Goal: Book appointment/travel/reservation

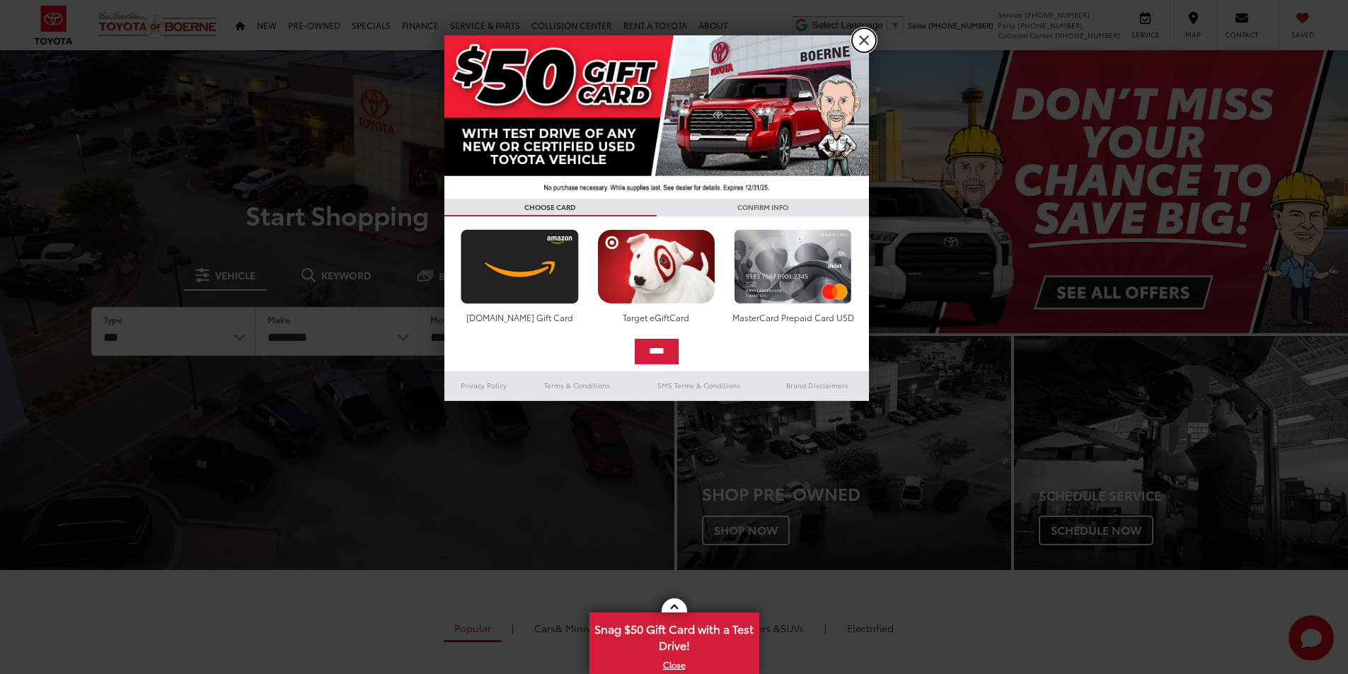
click at [862, 44] on link "X" at bounding box center [864, 40] width 24 height 24
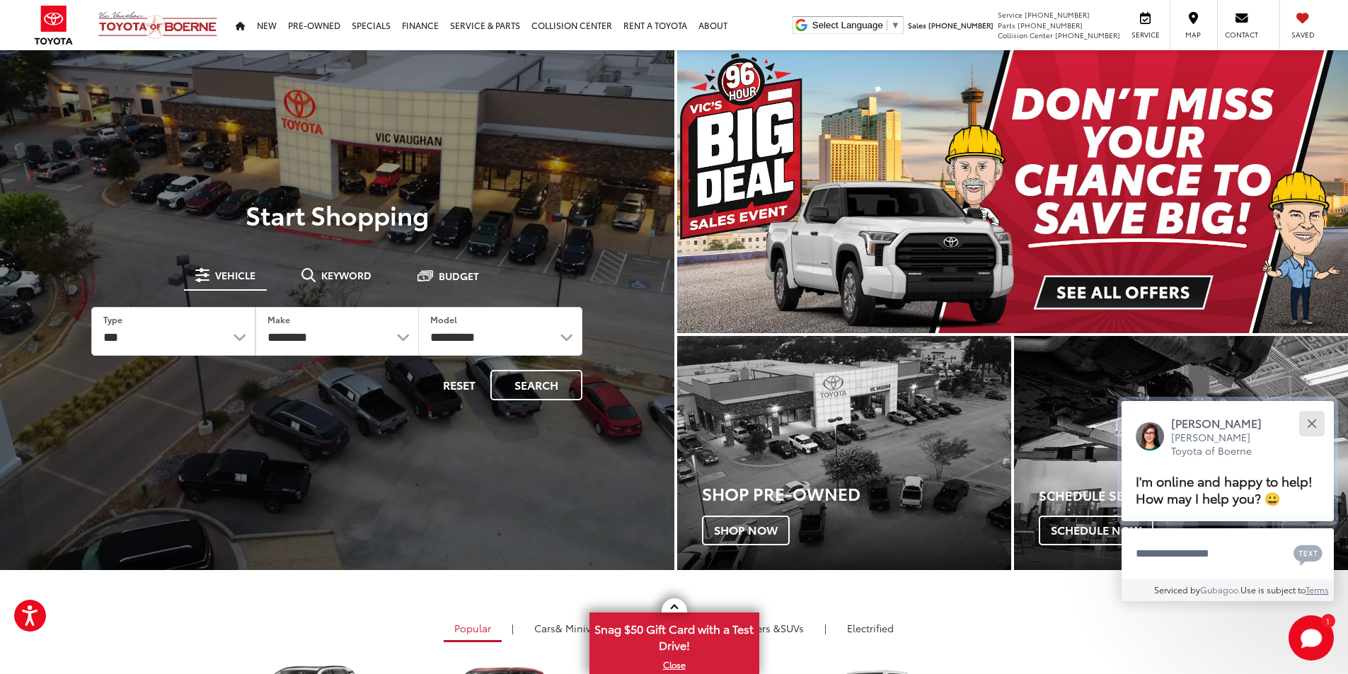
click at [1306, 424] on button "Close" at bounding box center [1311, 423] width 30 height 30
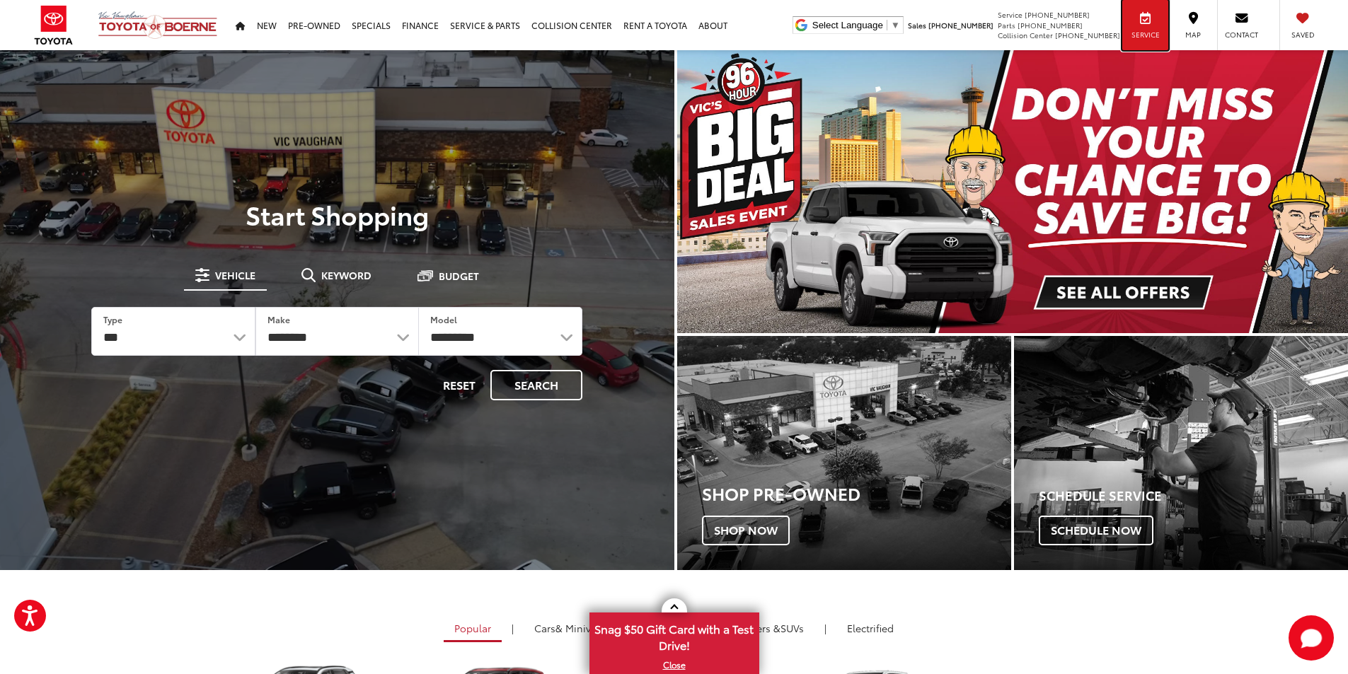
click at [1147, 25] on div "Service" at bounding box center [1145, 25] width 46 height 50
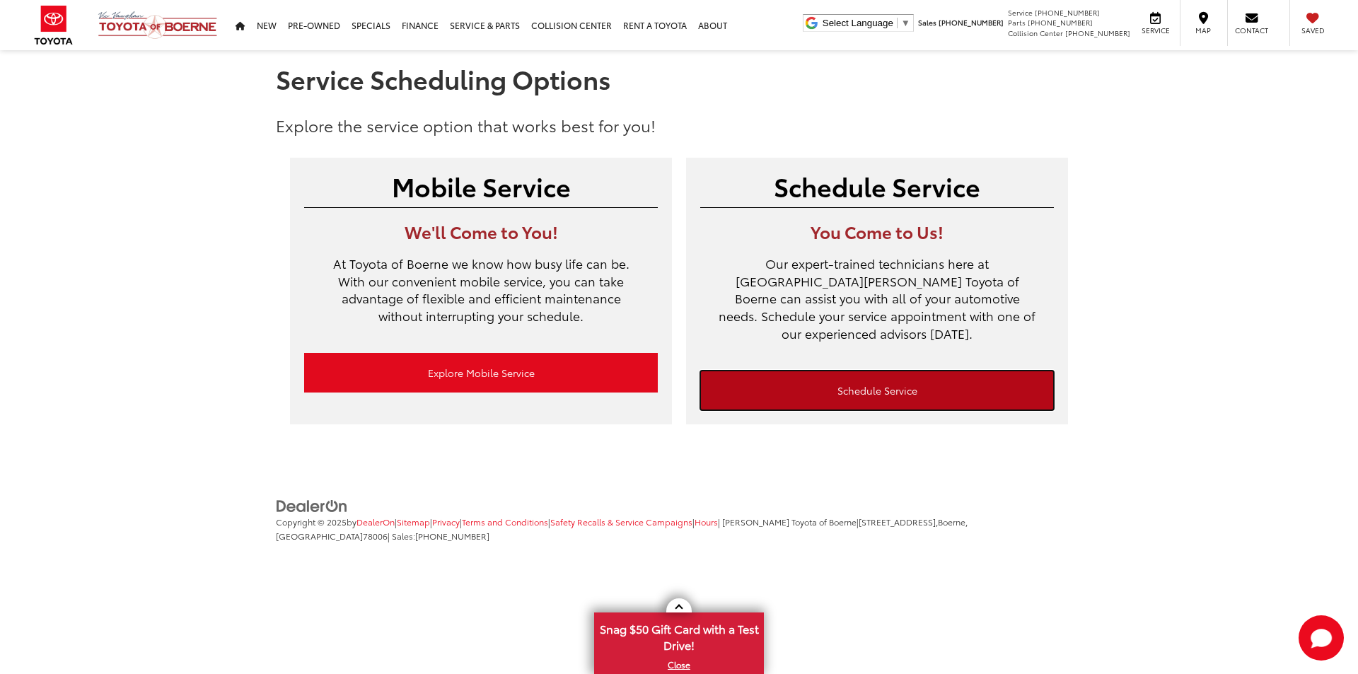
click at [853, 375] on link "Schedule Service" at bounding box center [877, 391] width 354 height 40
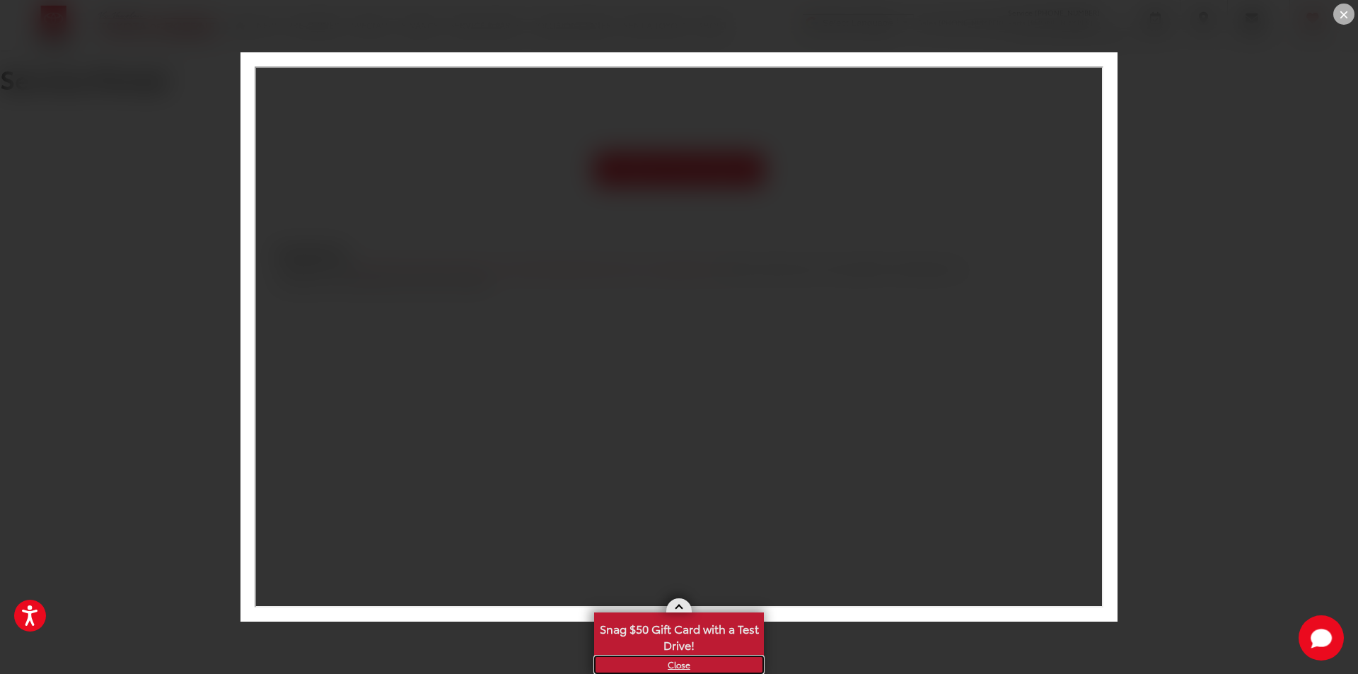
click at [677, 666] on link "X" at bounding box center [679, 665] width 167 height 16
